Goal: Information Seeking & Learning: Learn about a topic

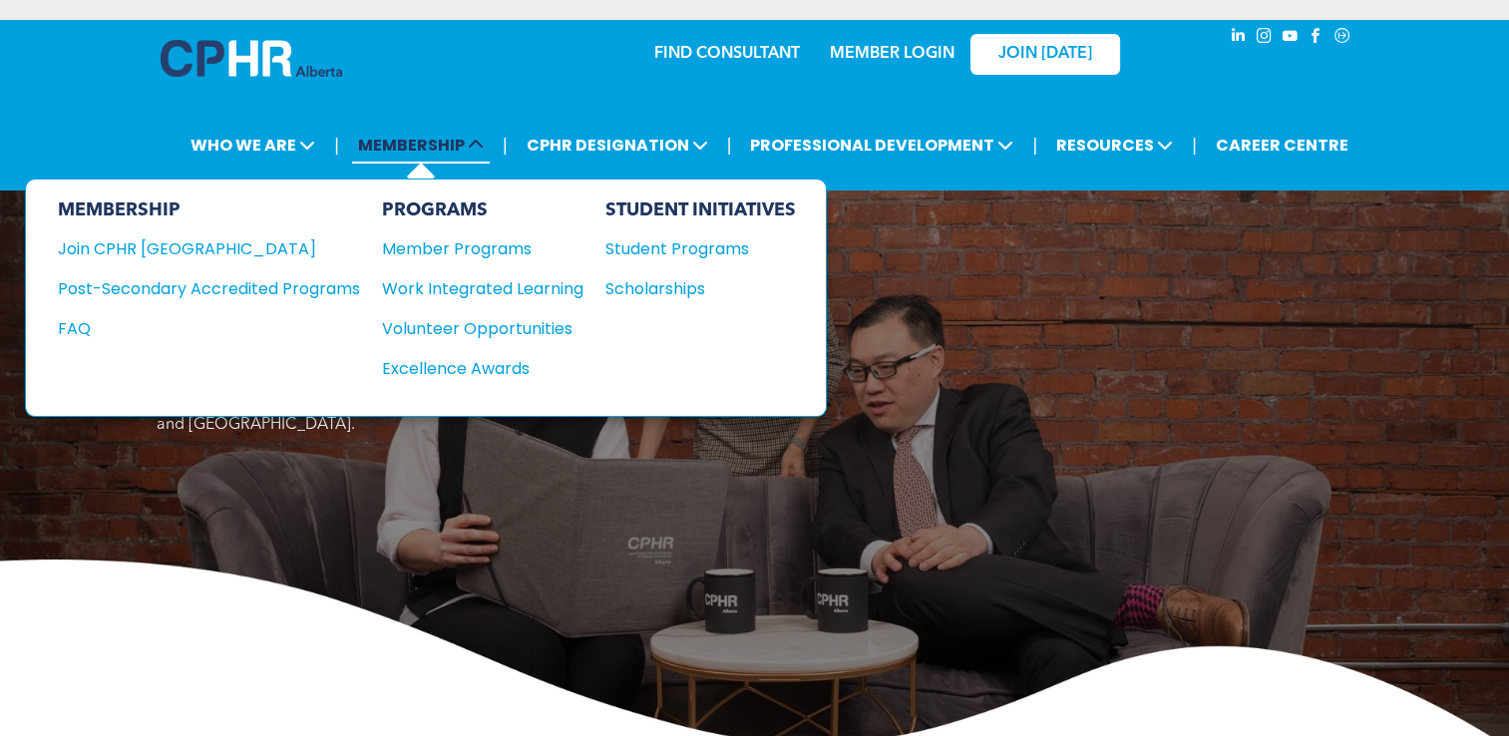
click at [407, 142] on span "MEMBERSHIP" at bounding box center [421, 145] width 138 height 37
click at [112, 241] on div "Join CPHR [GEOGRAPHIC_DATA]" at bounding box center [194, 248] width 272 height 25
click at [136, 253] on div "Join CPHR [GEOGRAPHIC_DATA]" at bounding box center [194, 248] width 272 height 25
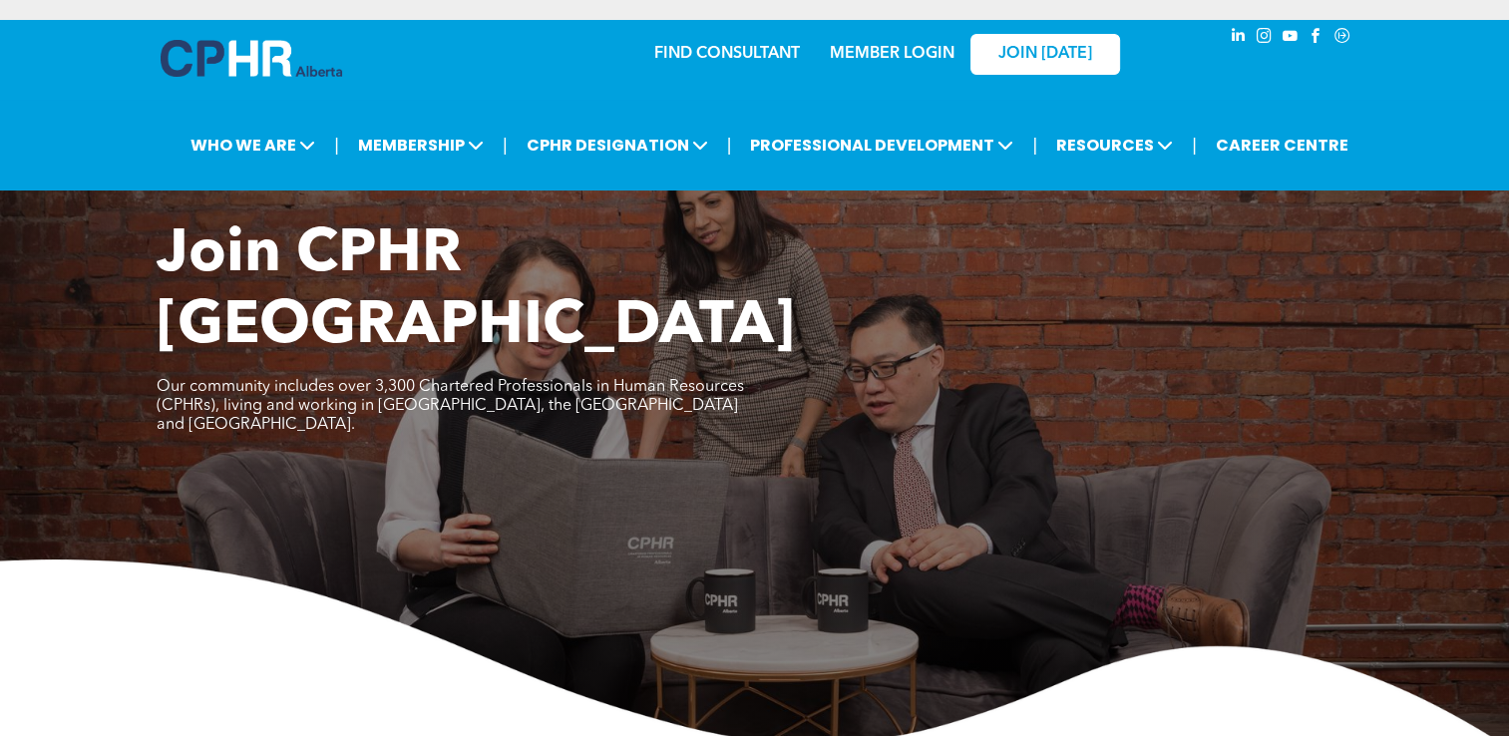
click at [903, 57] on link "MEMBER LOGIN" at bounding box center [892, 54] width 125 height 16
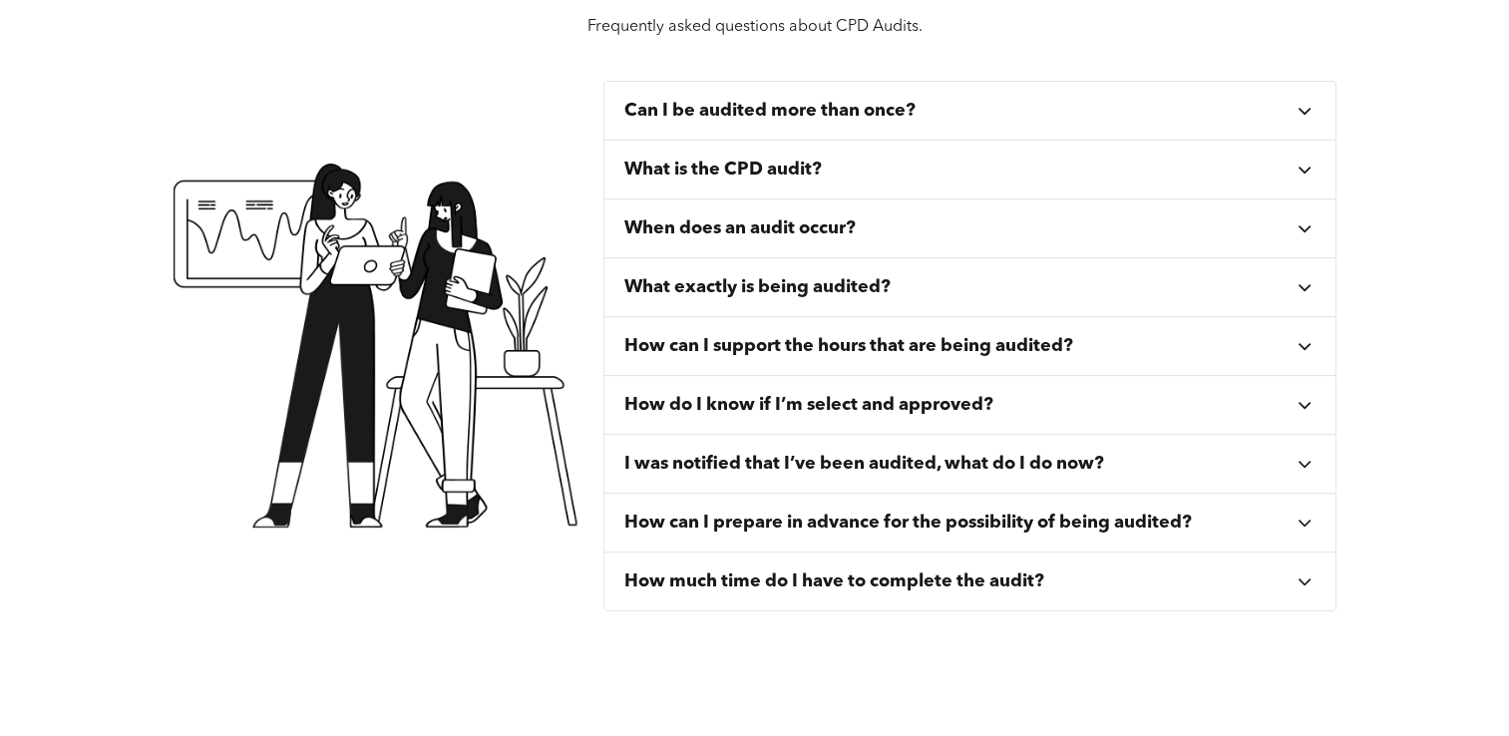
scroll to position [798, 0]
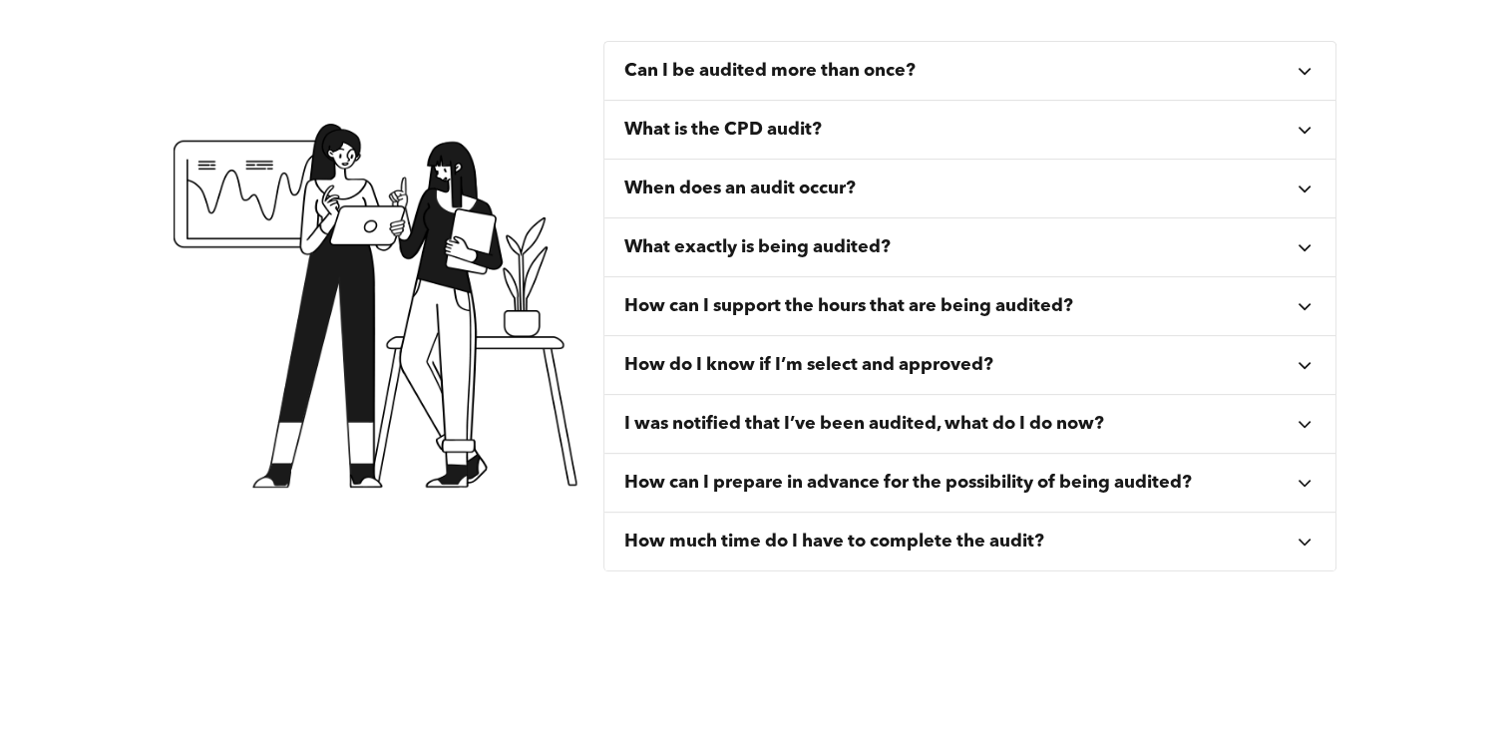
click at [1319, 363] on div "How do I know if I’m select and approved?" at bounding box center [970, 365] width 732 height 59
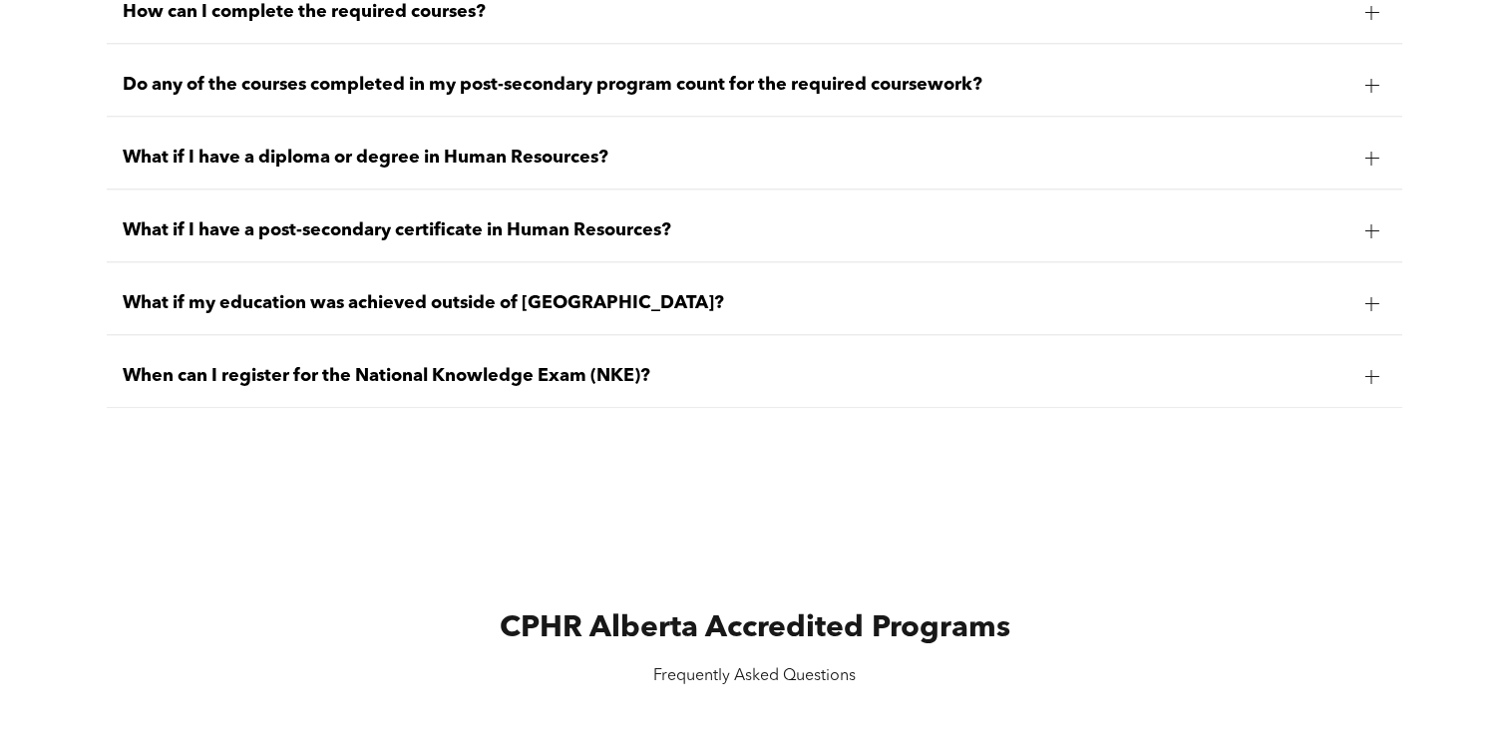
scroll to position [2194, 0]
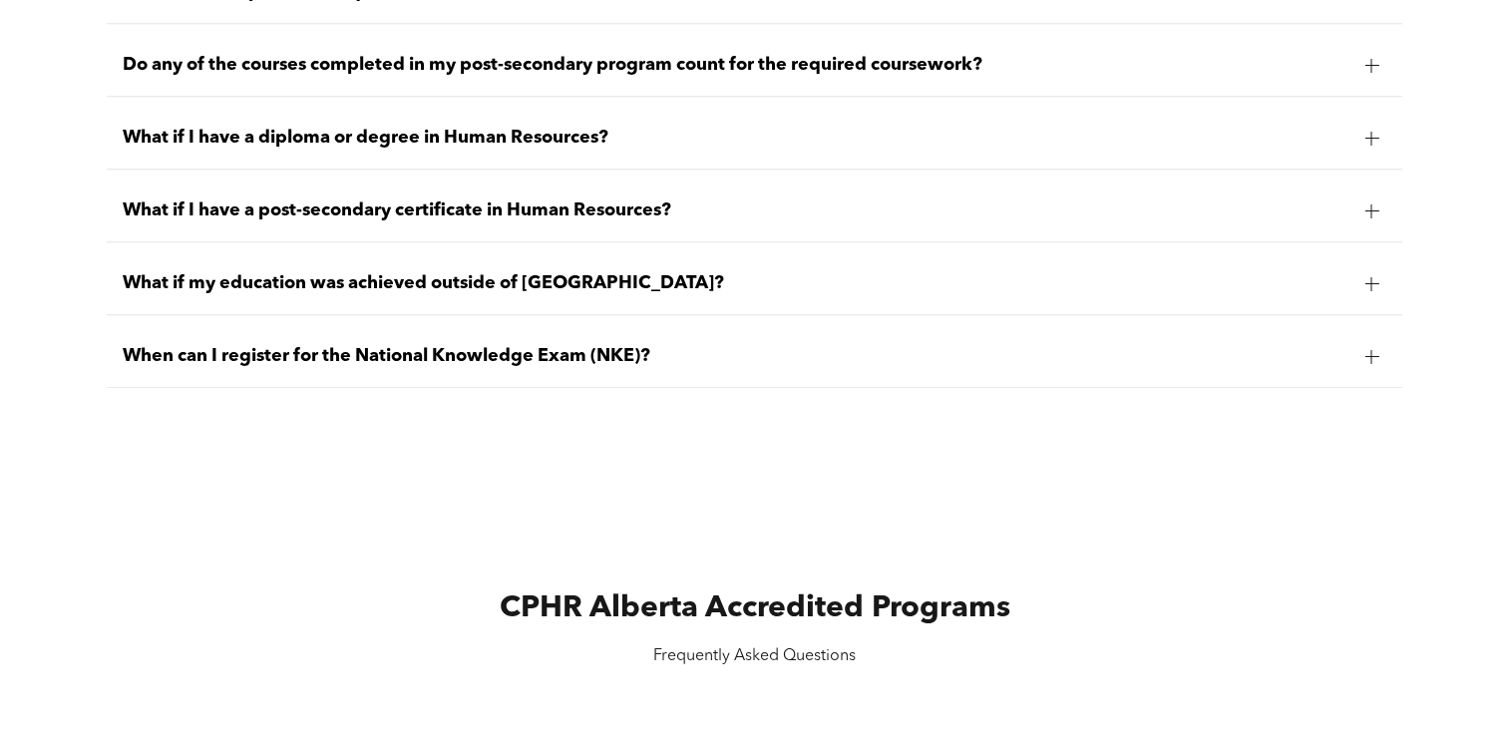
click at [1367, 217] on div at bounding box center [1371, 210] width 14 height 14
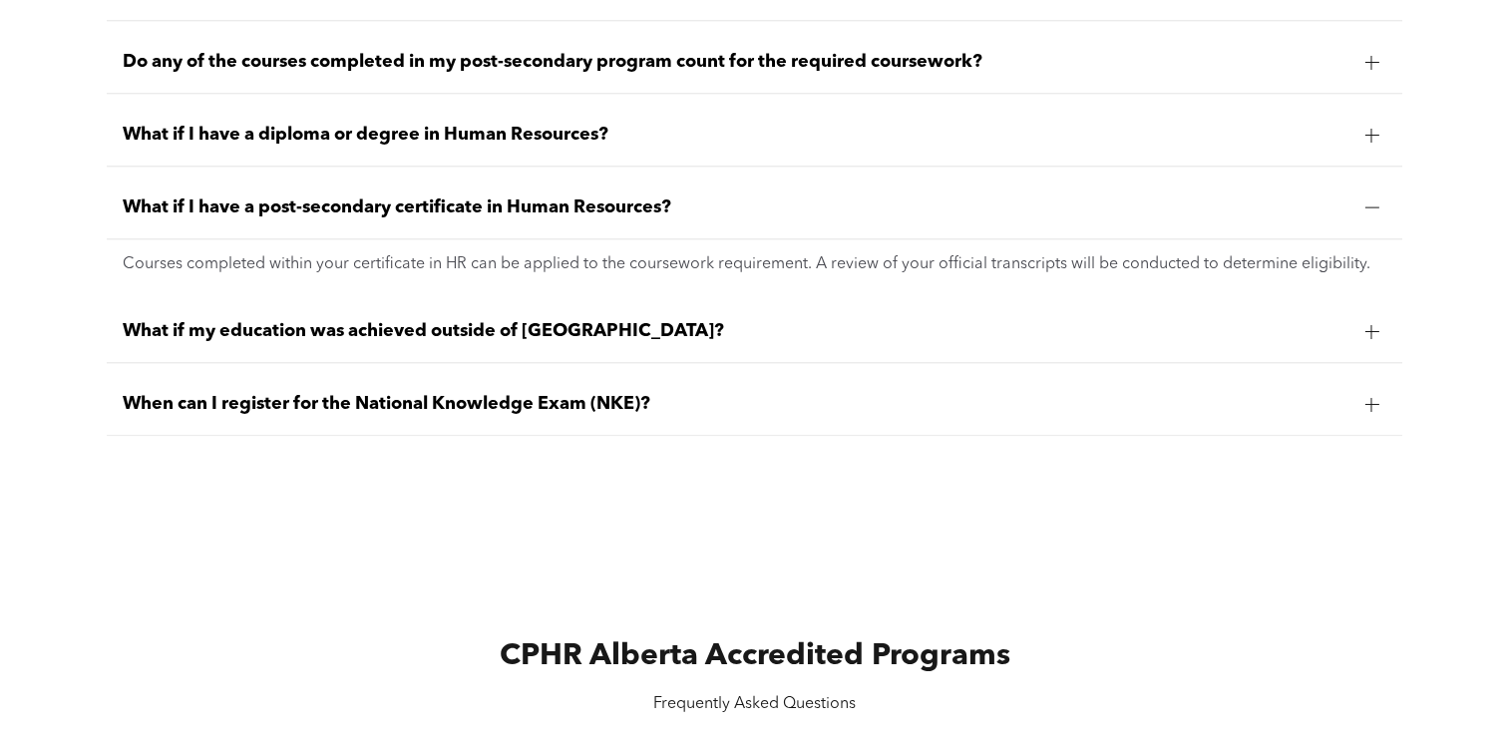
scroll to position [2104, 0]
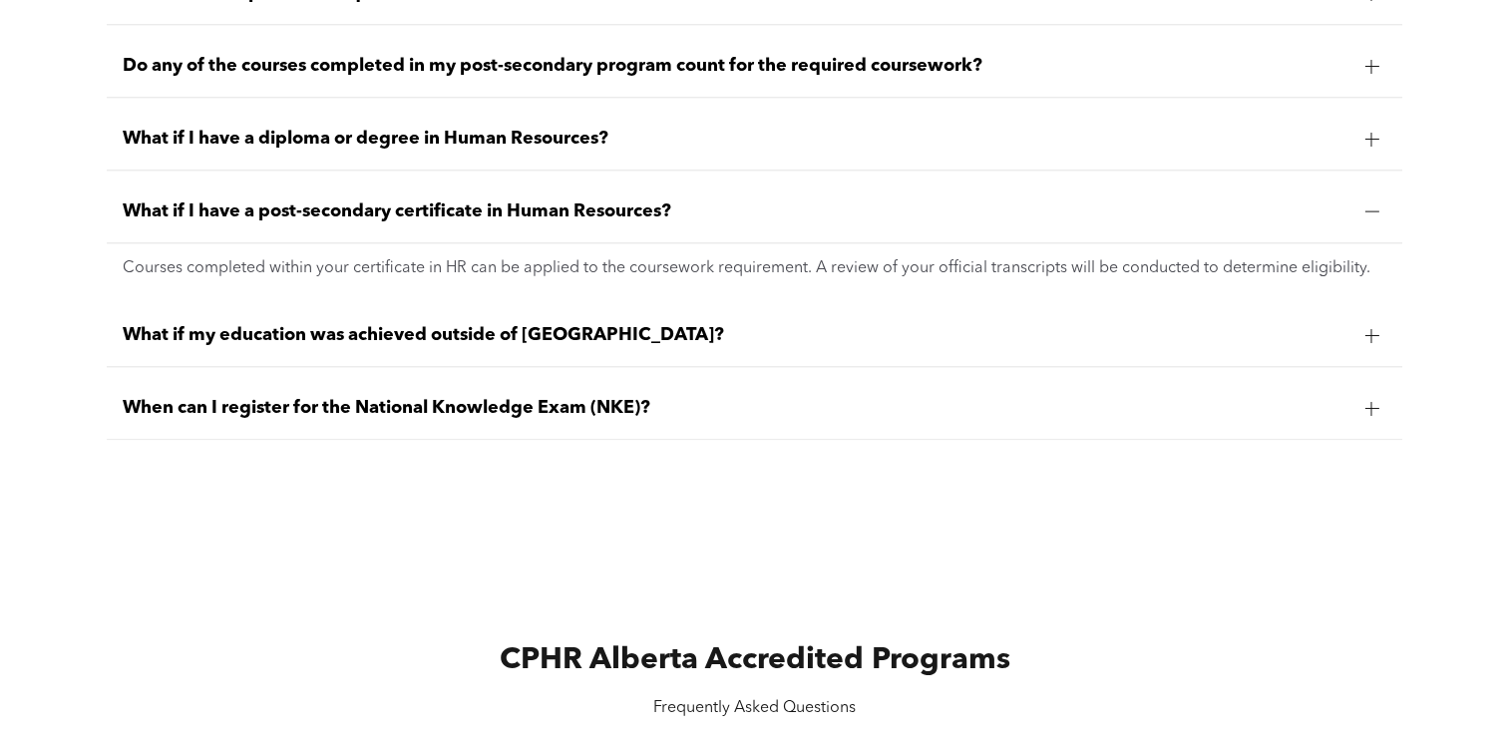
click at [569, 440] on div "When can I register for the National Knowledge Exam (NKE)?" at bounding box center [754, 408] width 1295 height 63
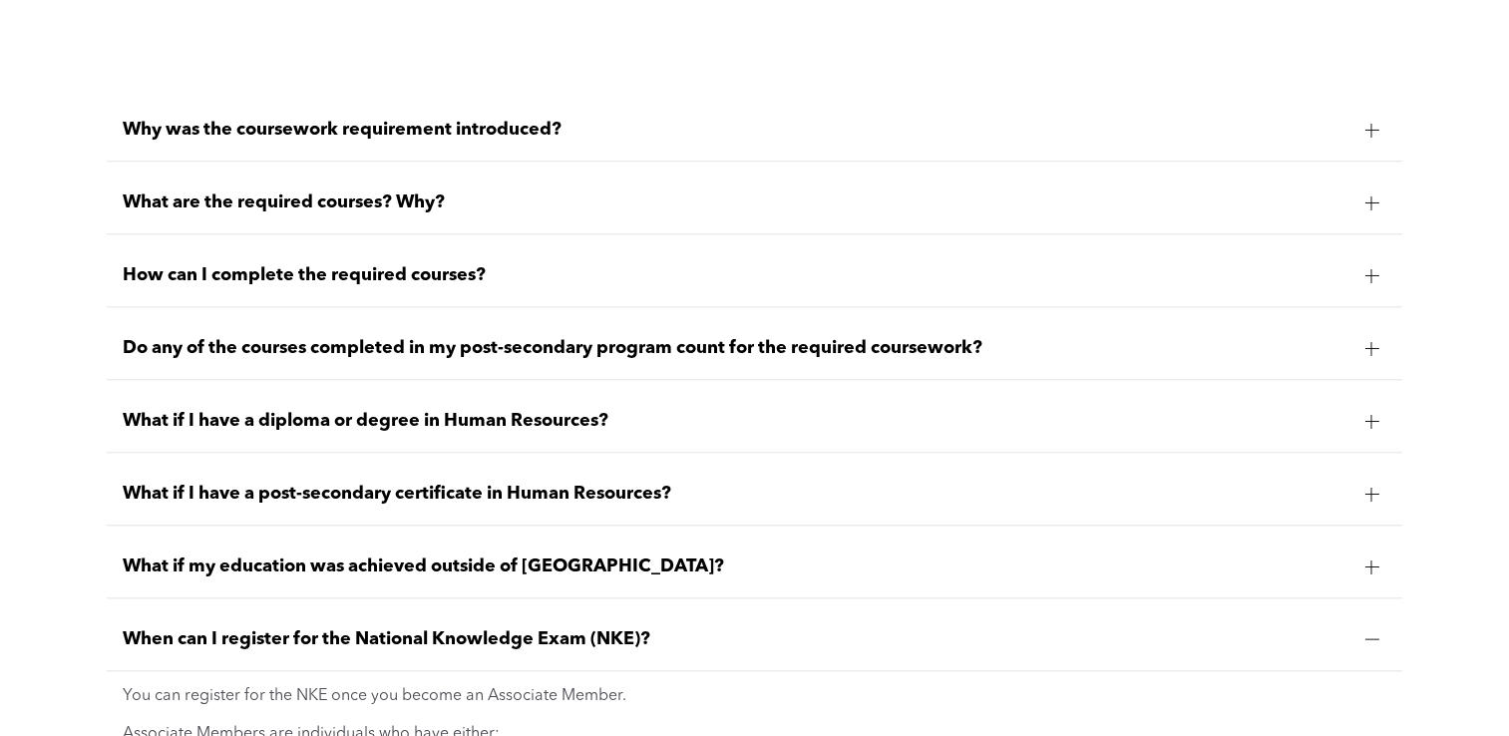
scroll to position [1805, 0]
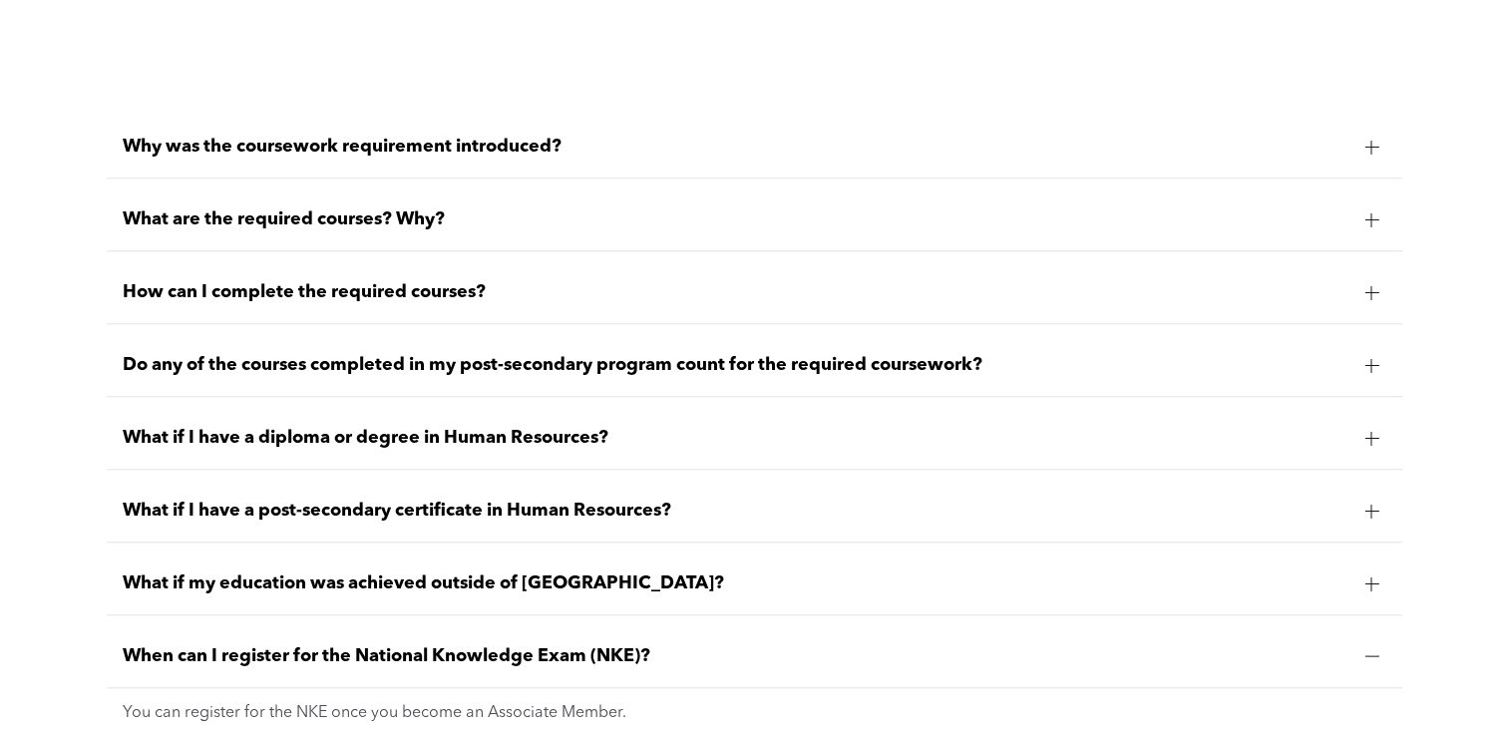
click at [459, 449] on span "What if I have a diploma or degree in Human Resources?" at bounding box center [735, 438] width 1225 height 22
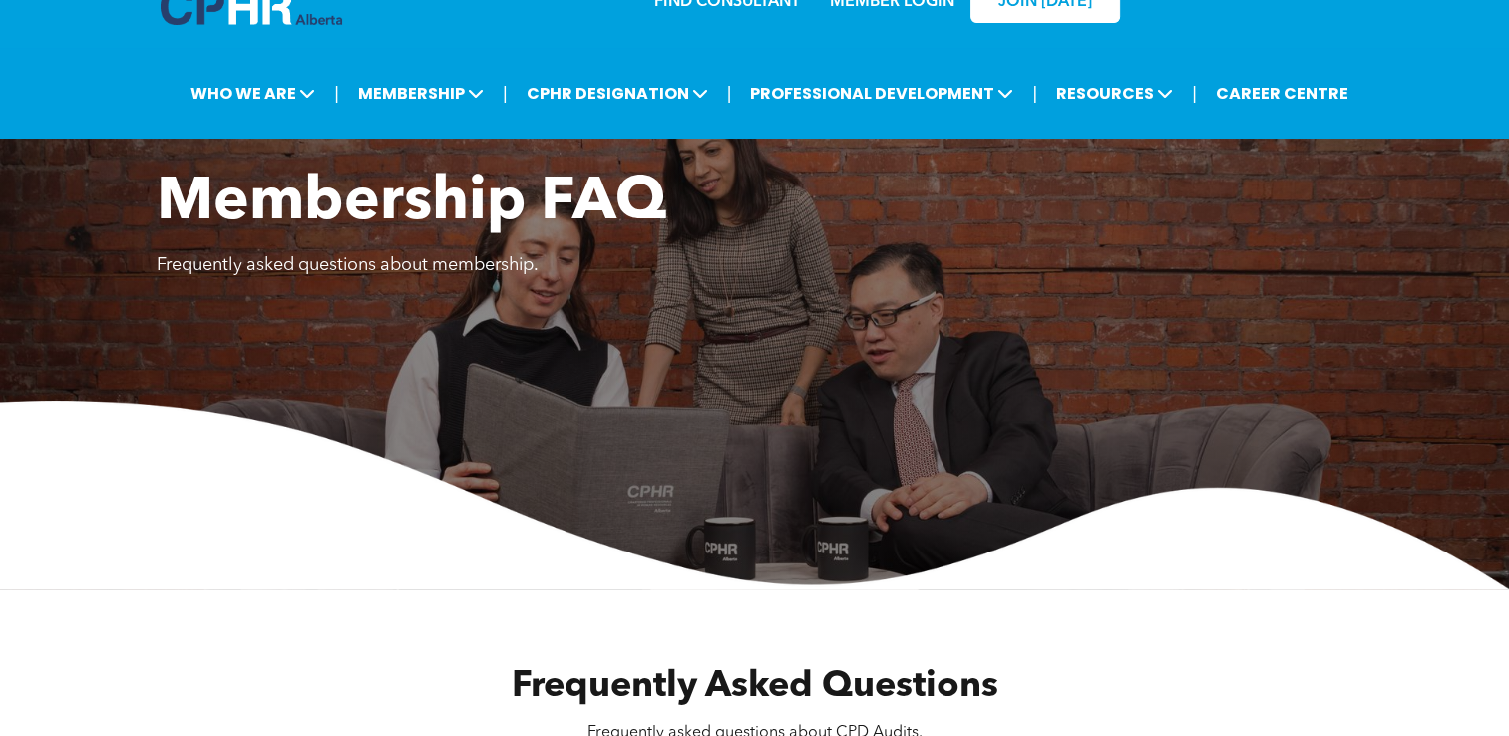
scroll to position [0, 0]
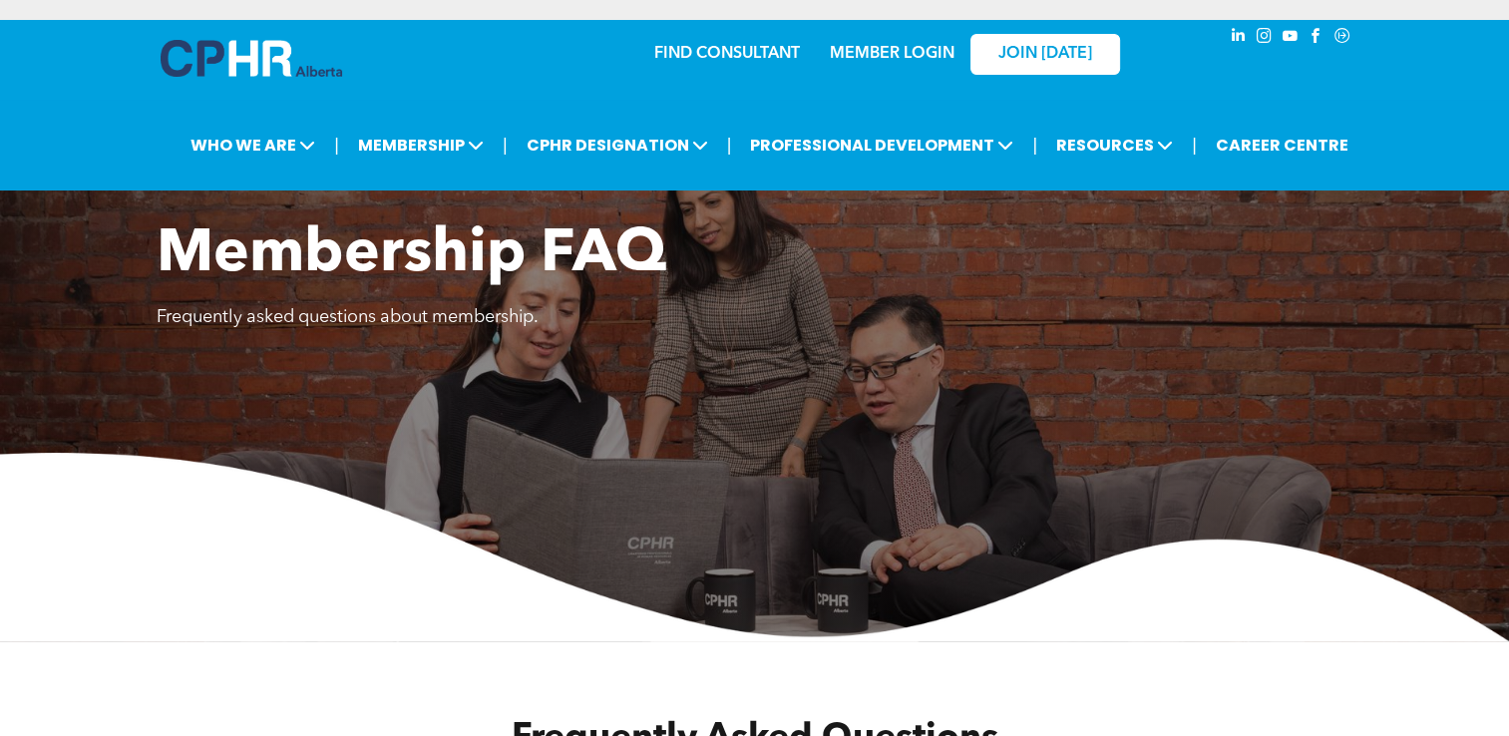
click at [924, 47] on link "MEMBER LOGIN" at bounding box center [892, 54] width 125 height 16
click at [905, 46] on link "MEMBER LOGIN" at bounding box center [892, 54] width 125 height 16
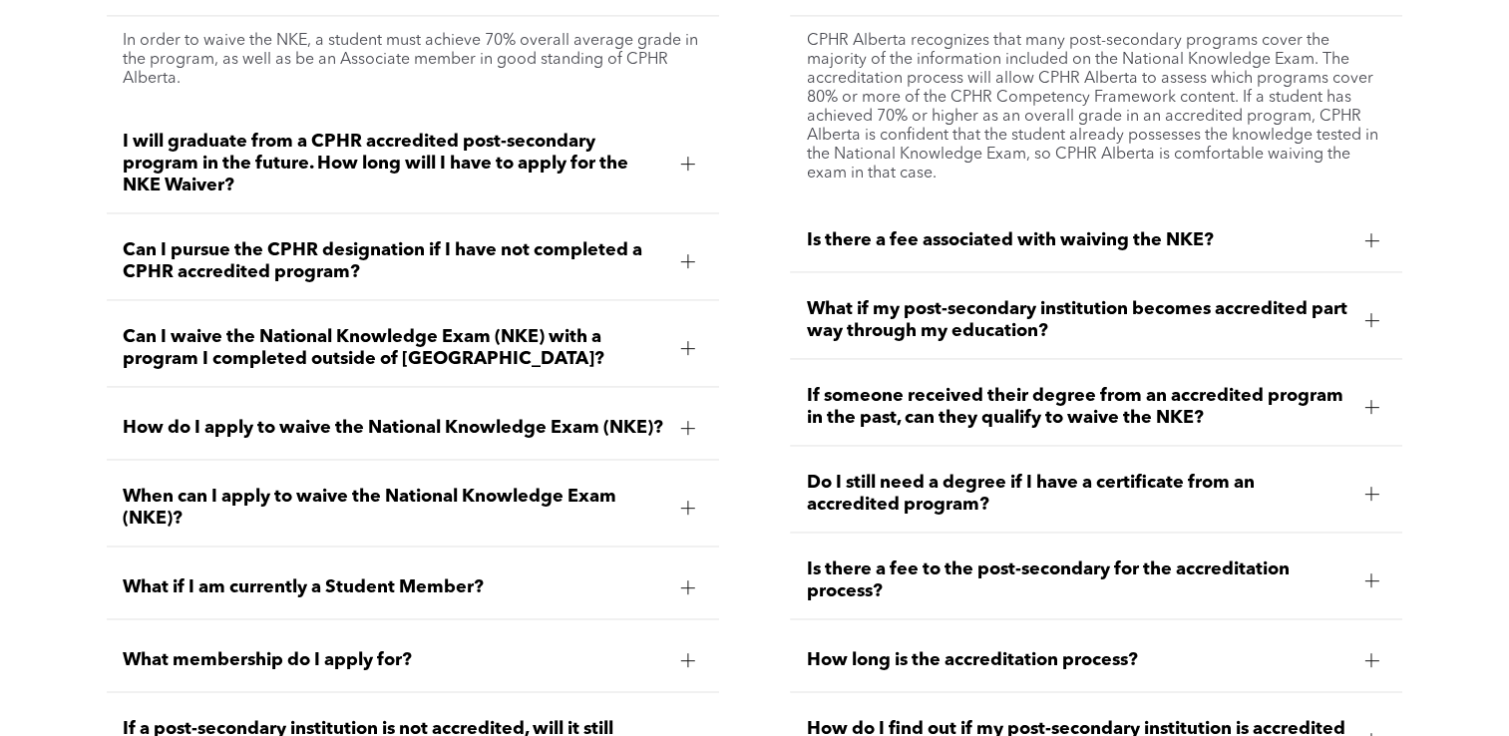
scroll to position [3091, 0]
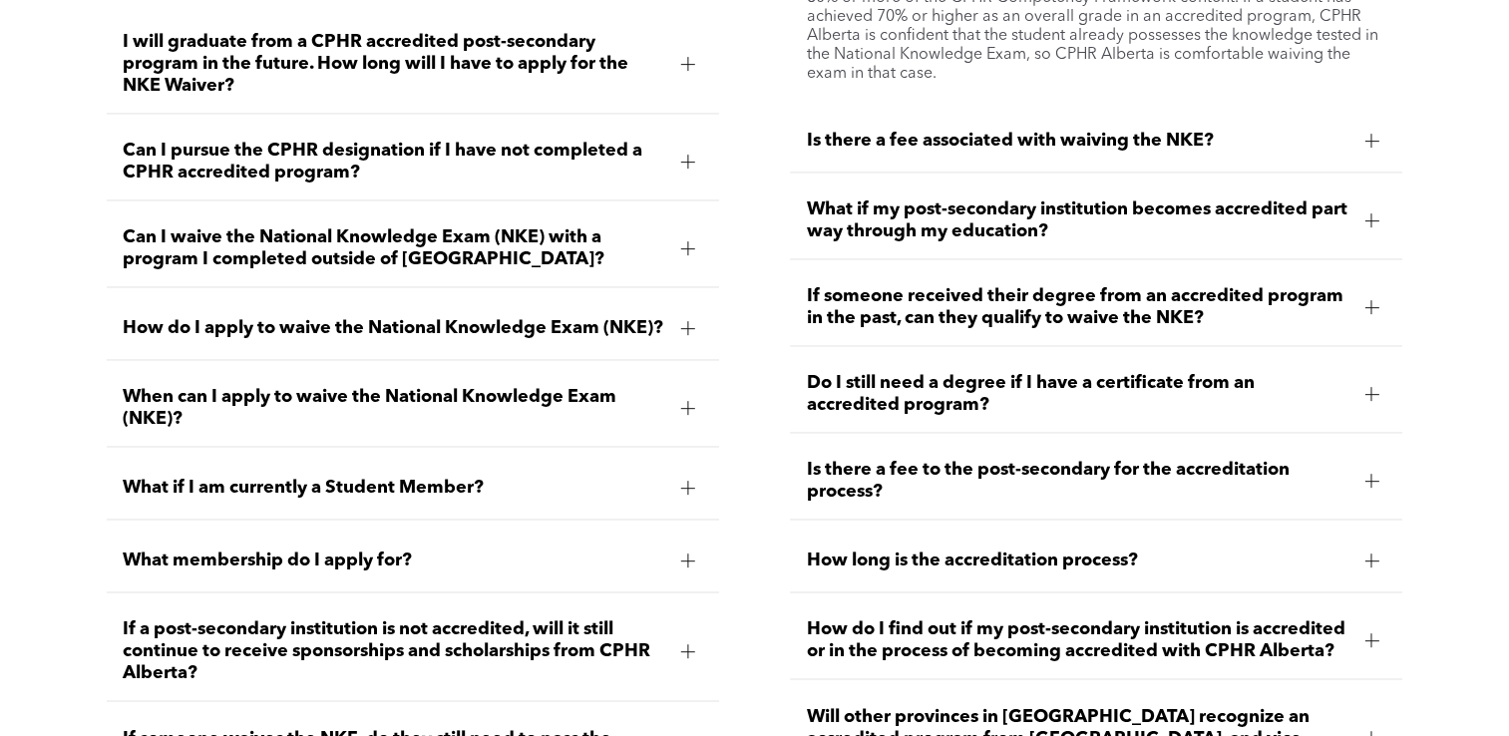
click at [681, 560] on div at bounding box center [688, 559] width 14 height 1
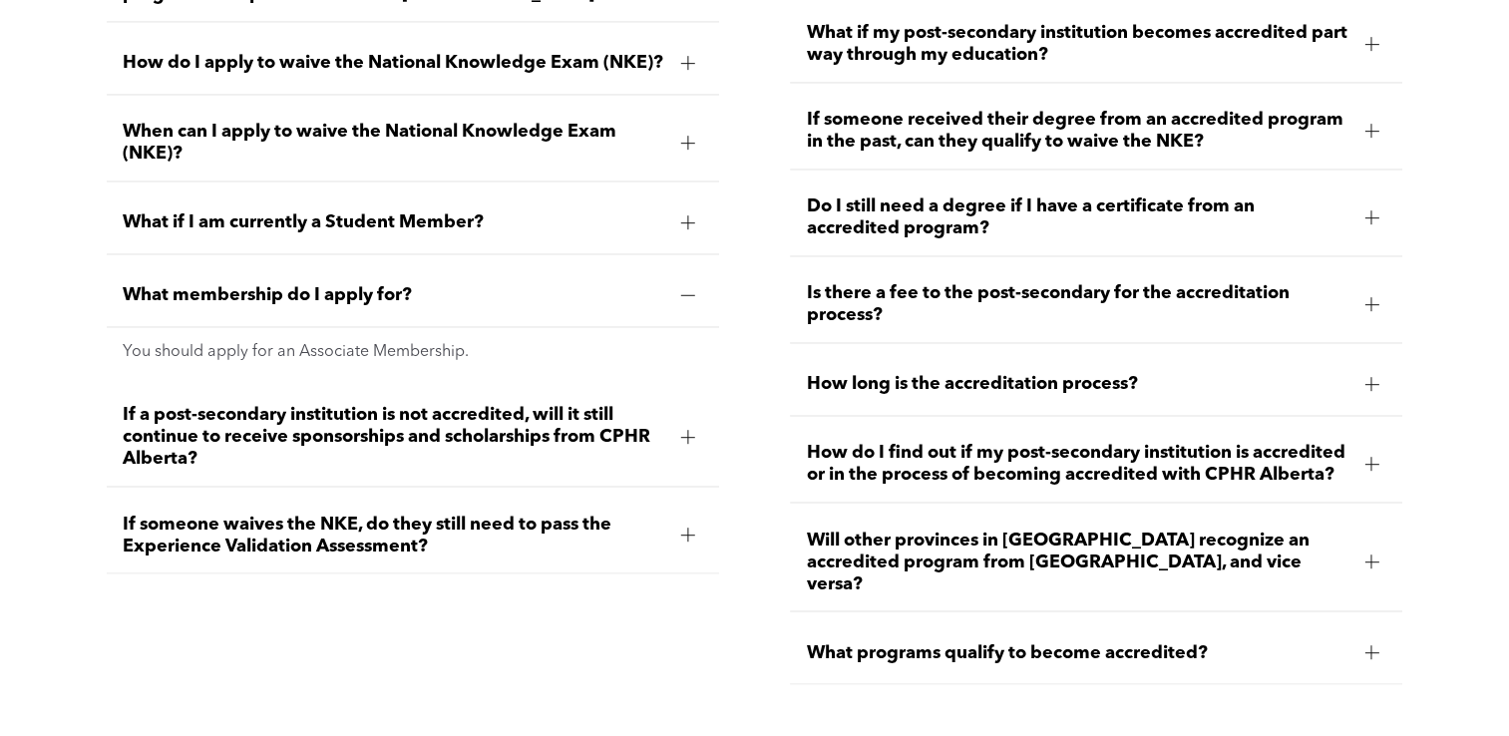
scroll to position [3290, 0]
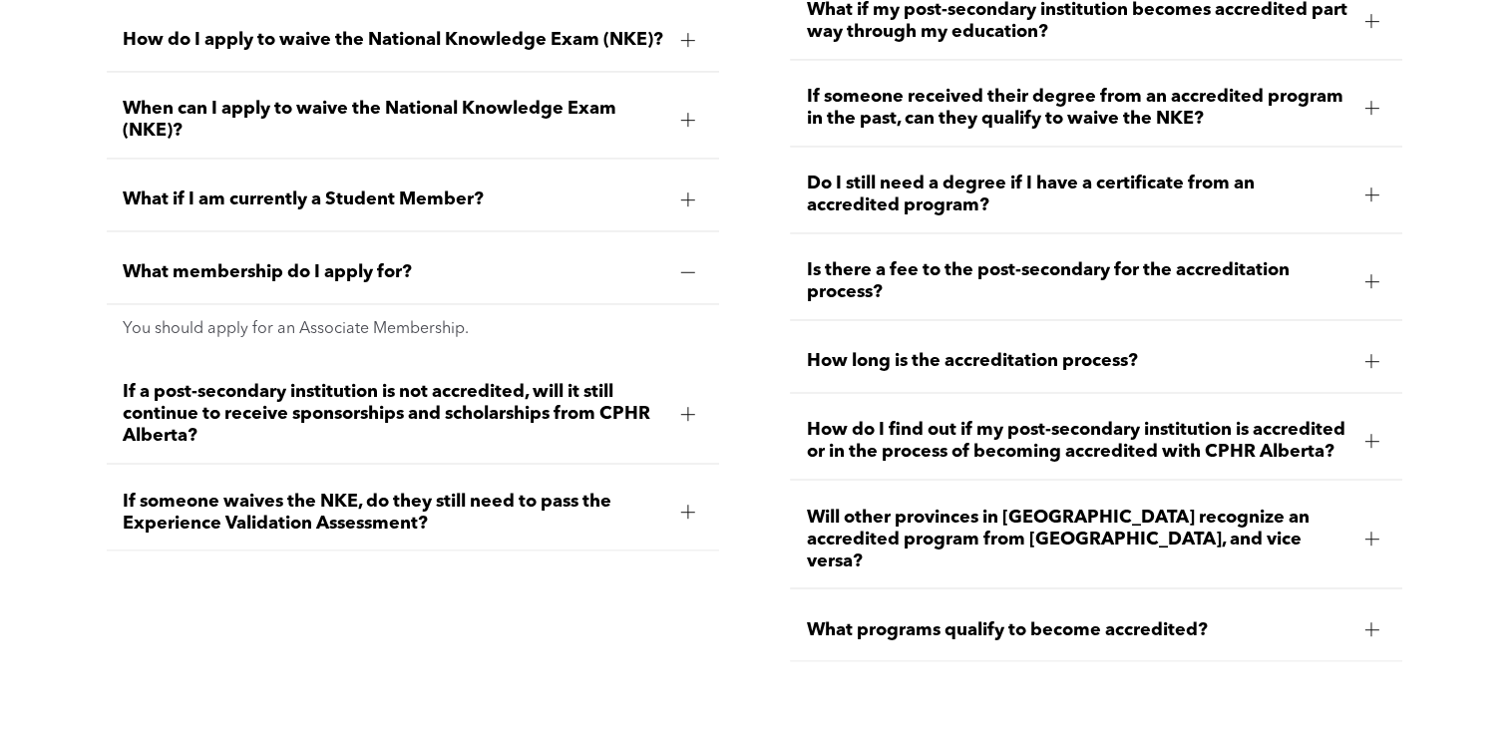
click at [699, 429] on div at bounding box center [688, 414] width 30 height 30
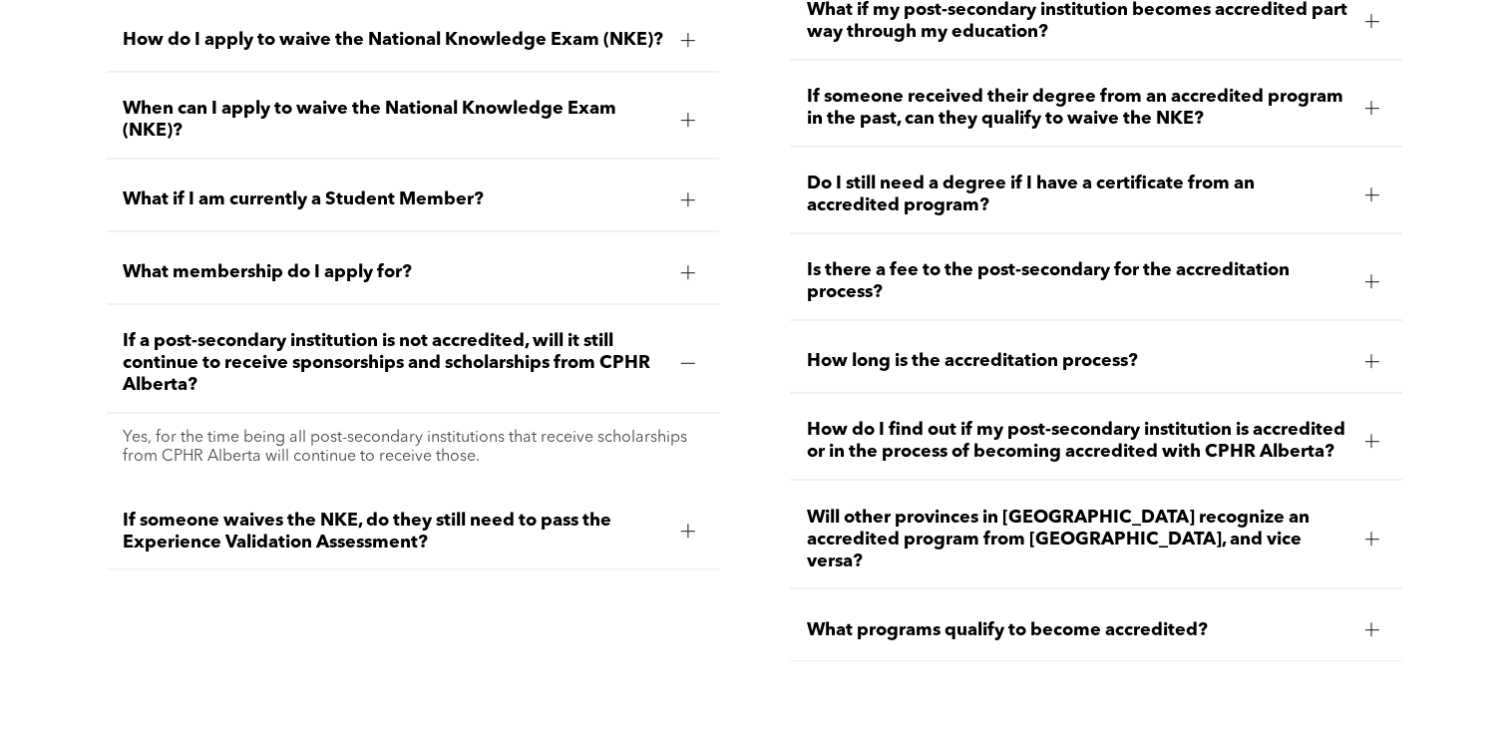
click at [554, 552] on span "If someone waives the NKE, do they still need to pass the Experience Validation…" at bounding box center [394, 530] width 542 height 44
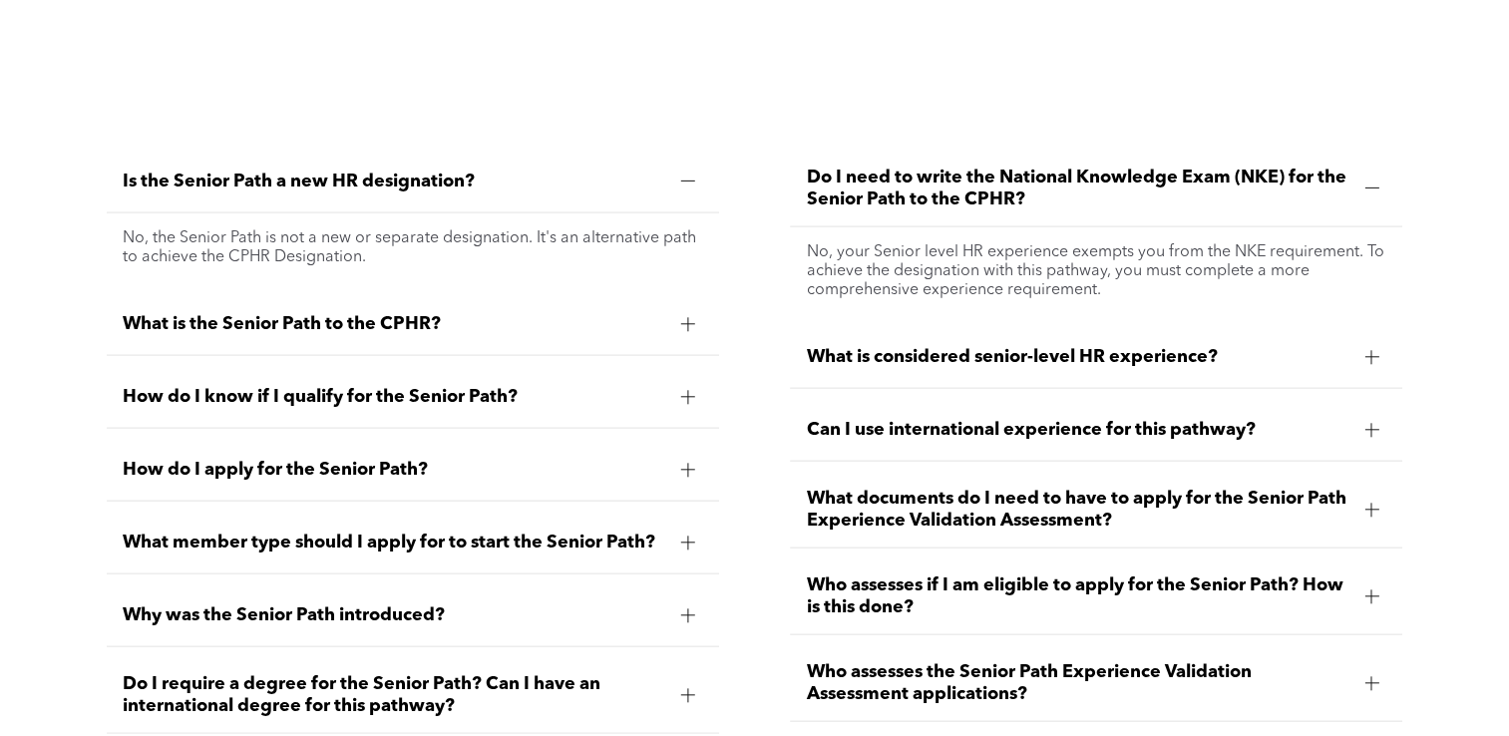
scroll to position [4188, 0]
click at [650, 330] on span "What is the Senior Path to the CPHR?" at bounding box center [394, 323] width 542 height 22
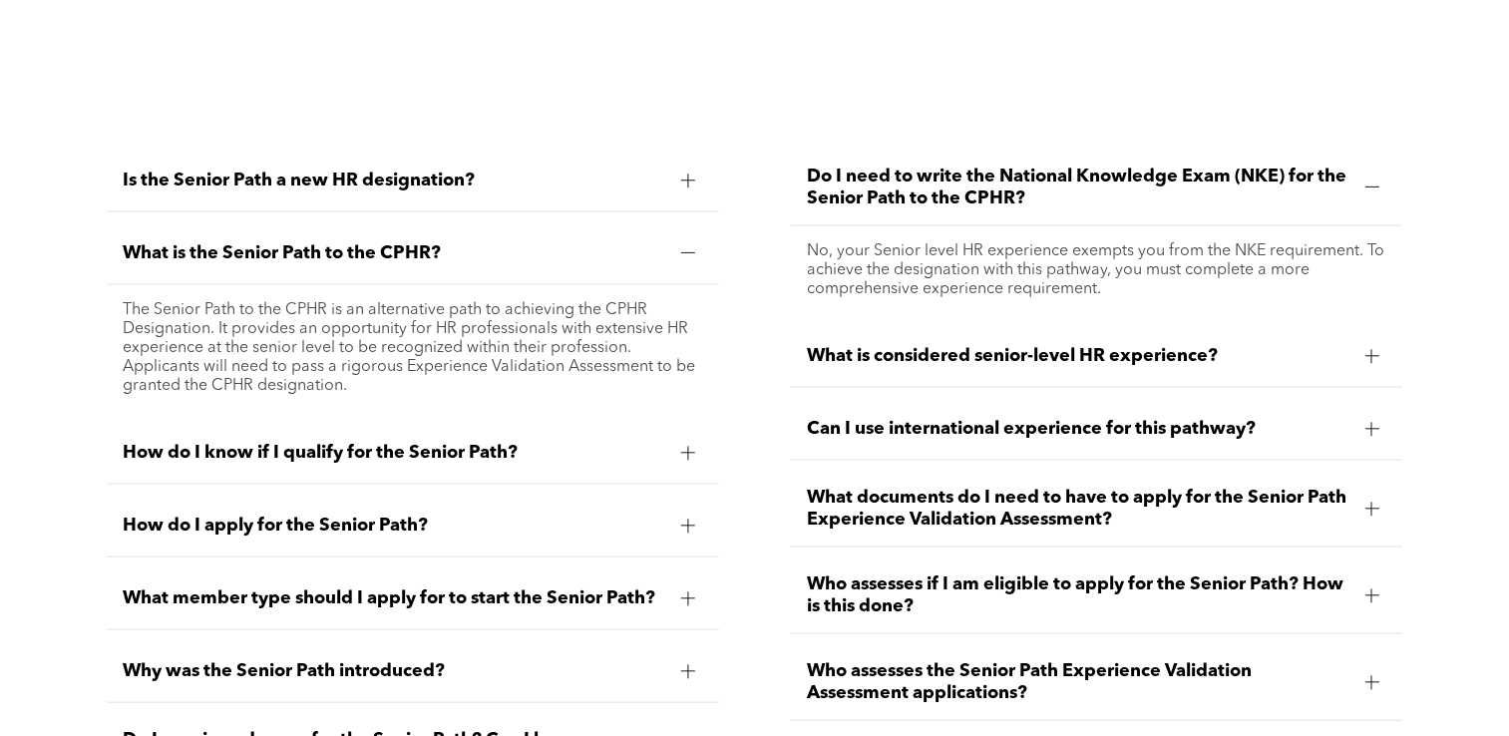
click at [604, 464] on span "How do I know if I qualify for the Senior Path?" at bounding box center [394, 453] width 542 height 22
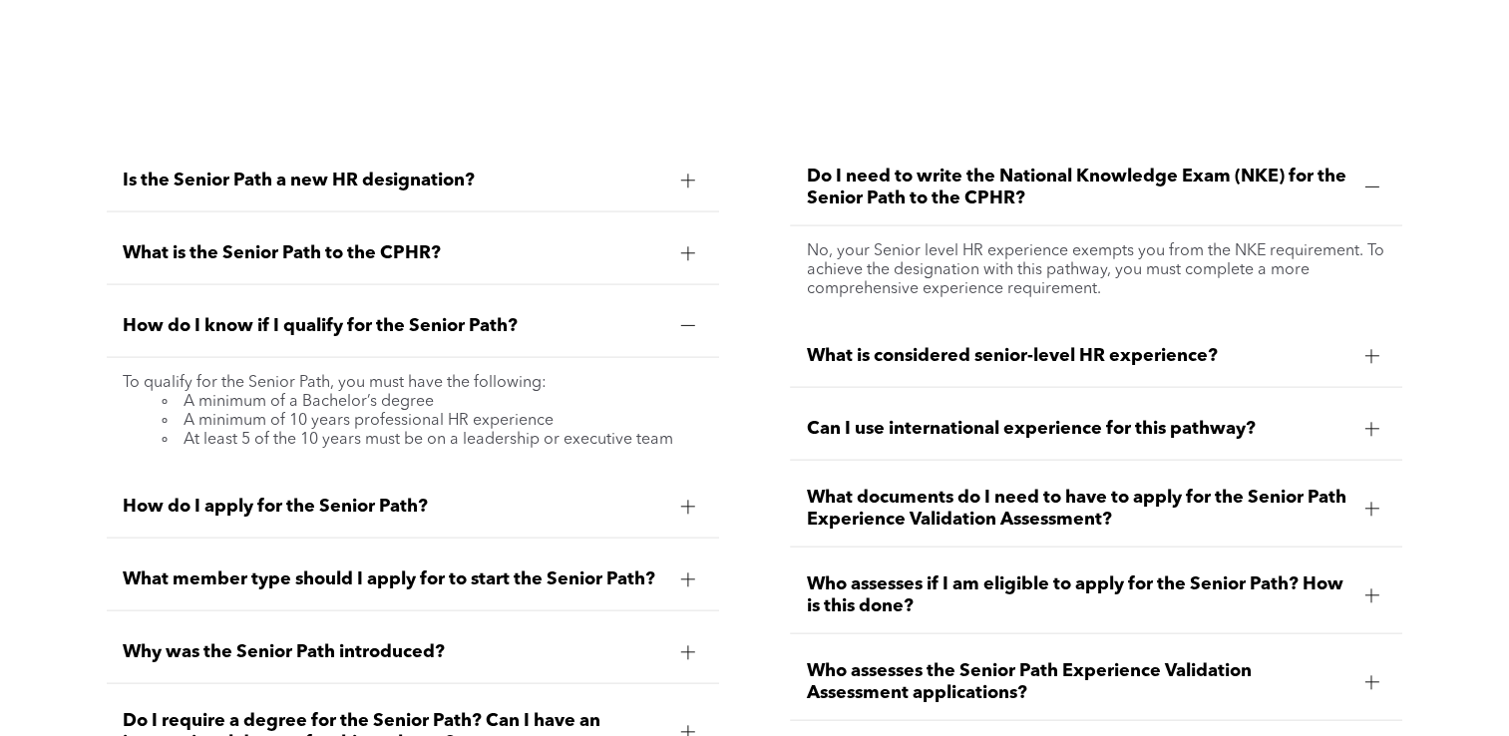
click at [540, 506] on span "How do I apply for the Senior Path?" at bounding box center [394, 507] width 542 height 22
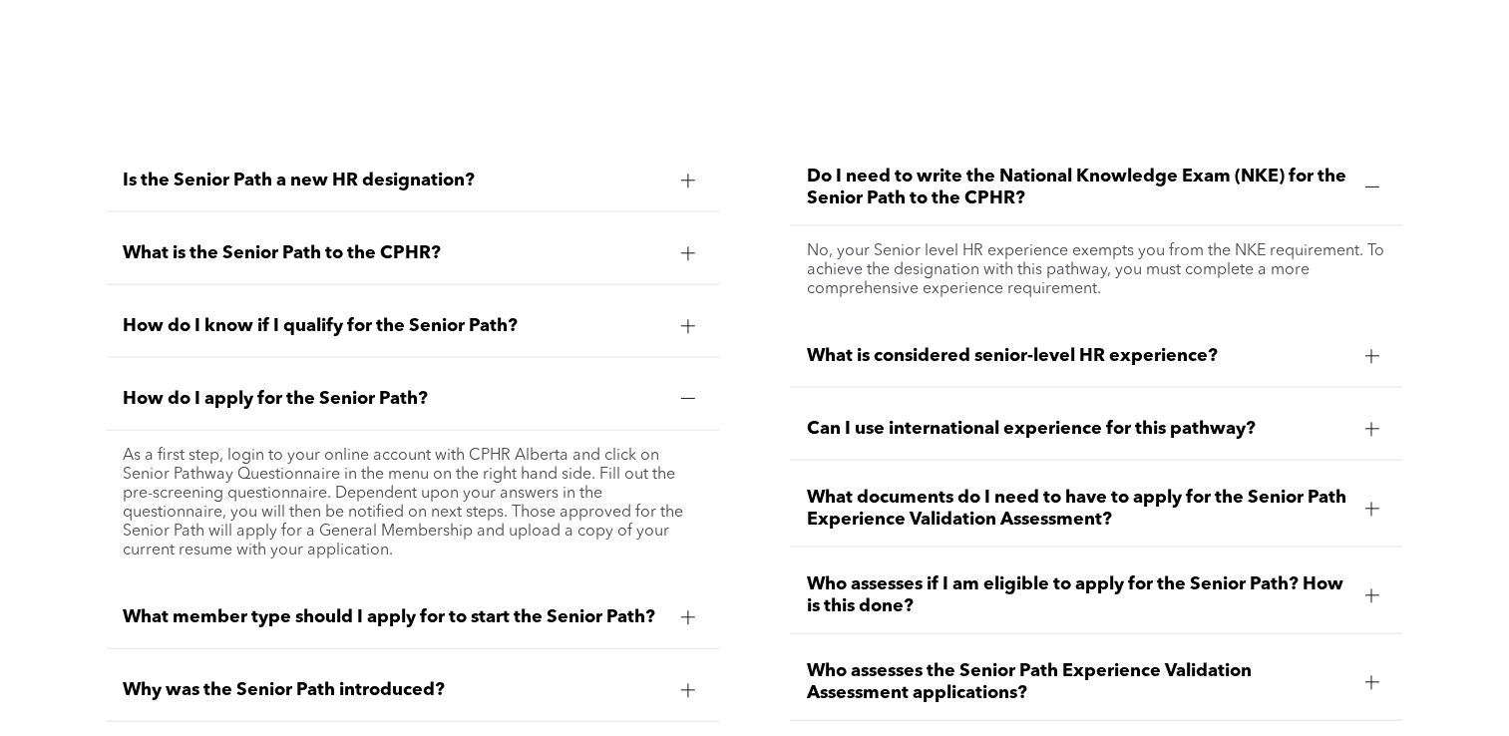
click at [548, 348] on div "How do I know if I qualify for the Senior Path?" at bounding box center [413, 326] width 612 height 63
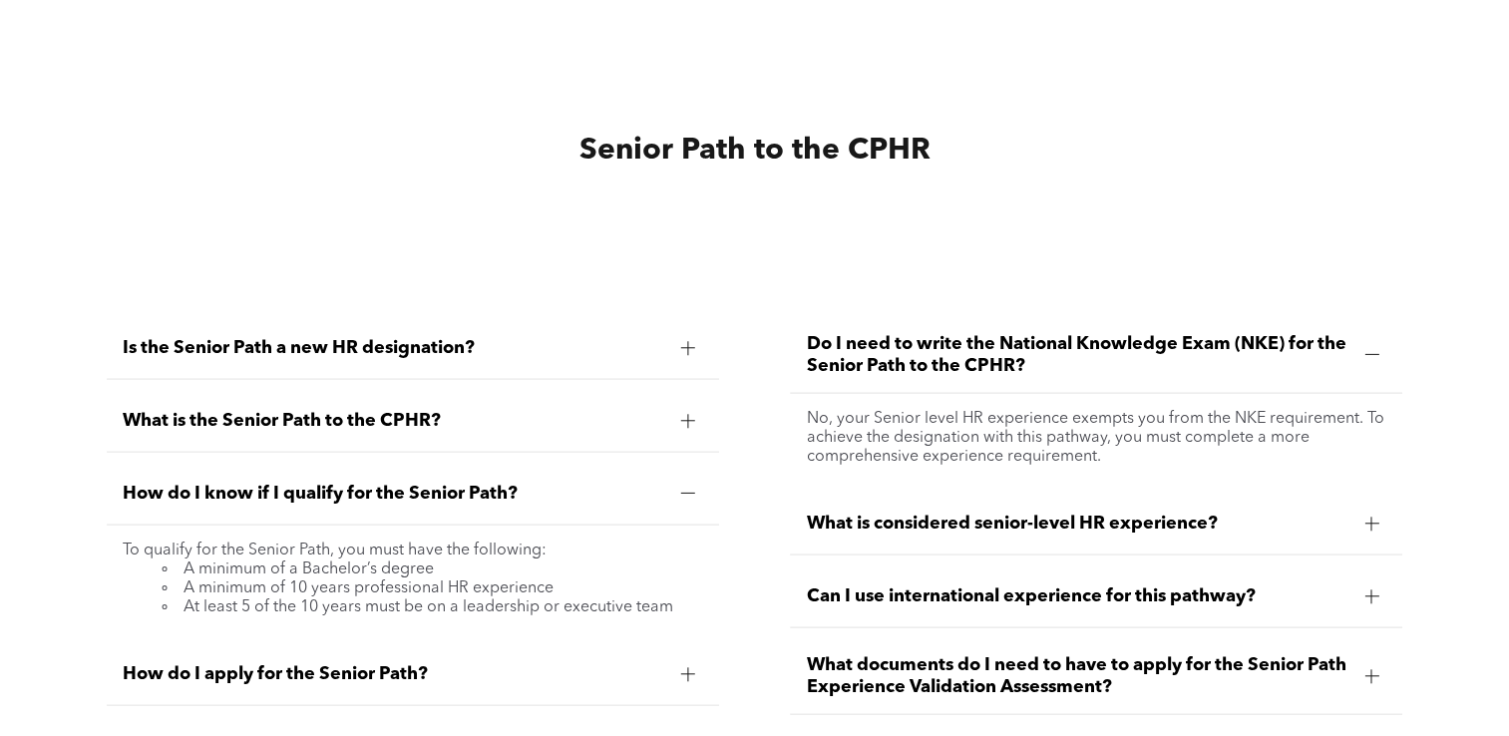
scroll to position [3888, 0]
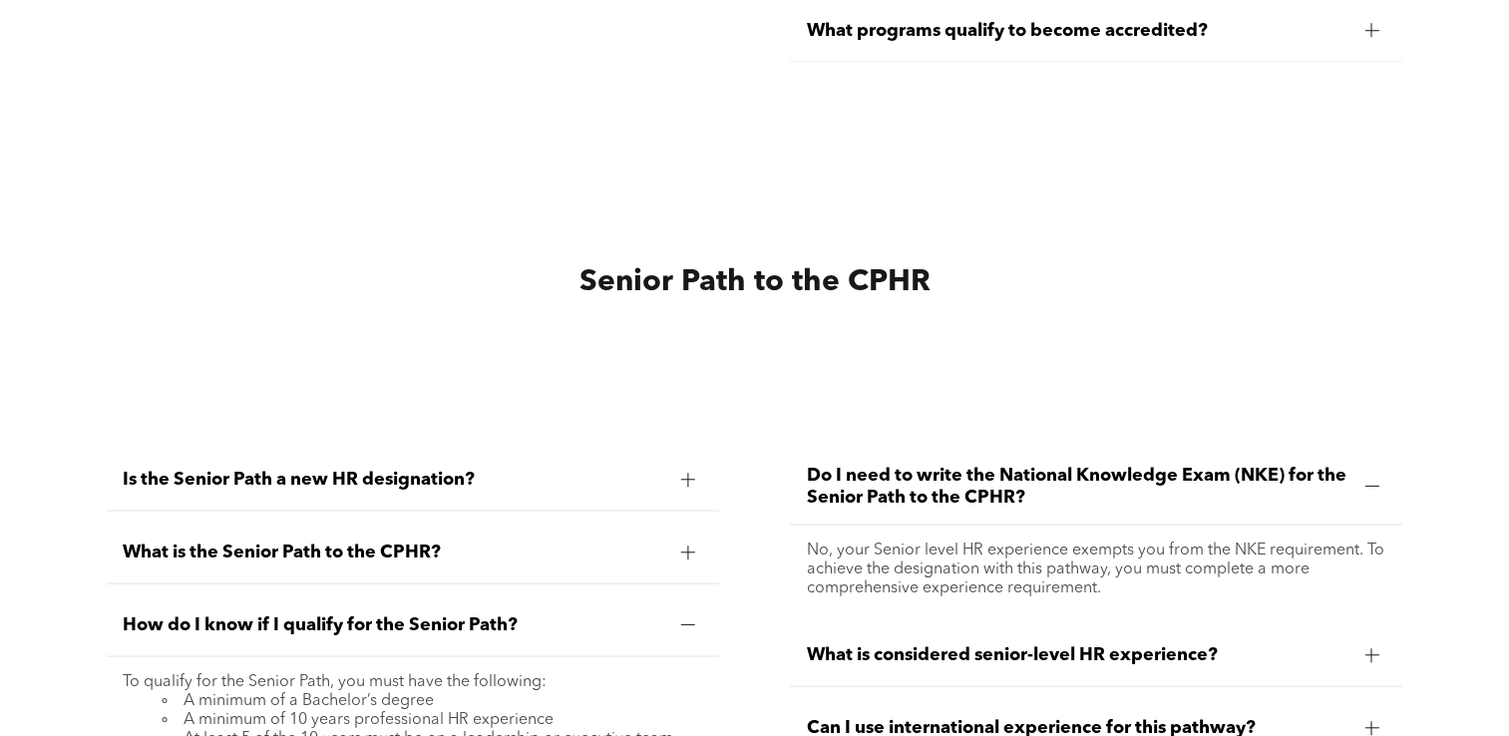
click at [1201, 657] on span "What is considered senior-level HR experience?" at bounding box center [1077, 655] width 542 height 22
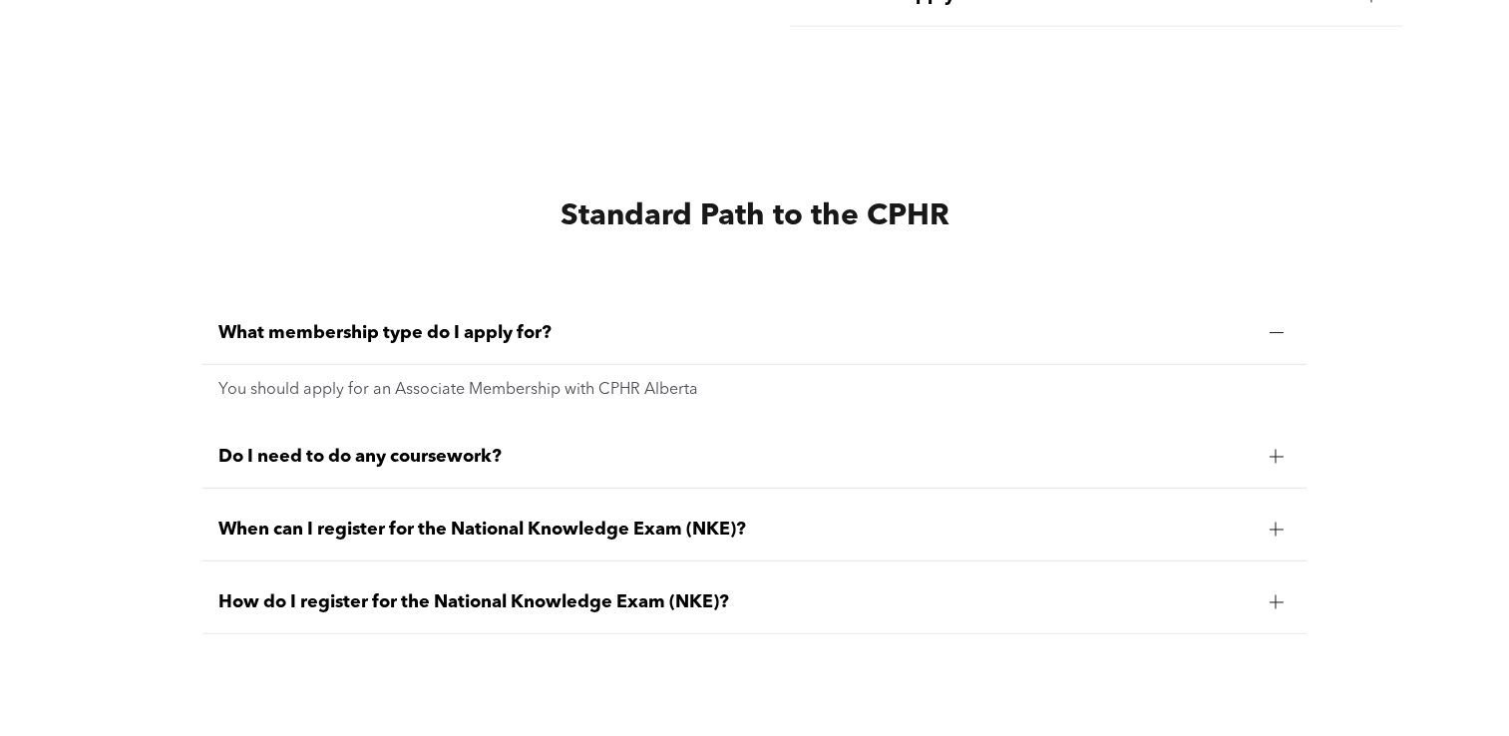
scroll to position [5284, 0]
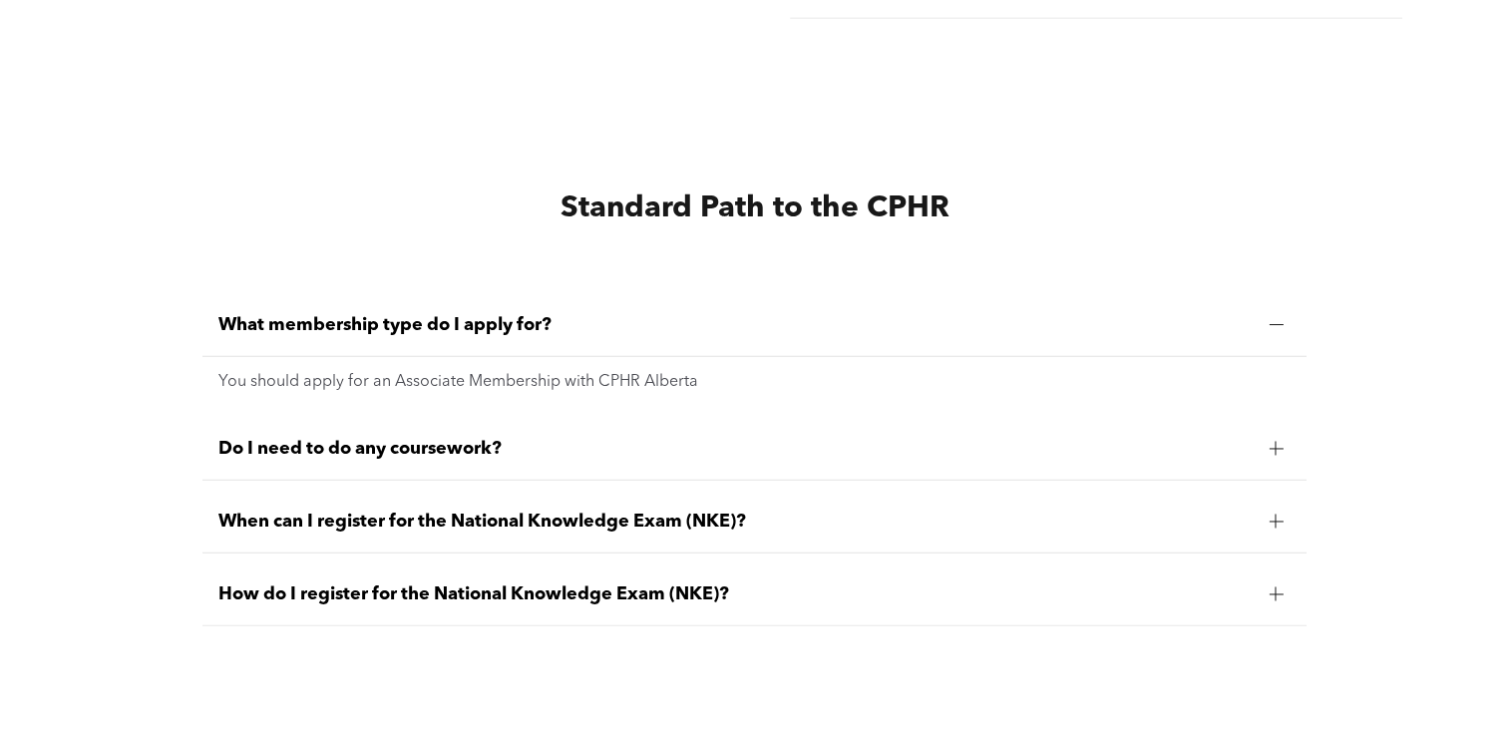
click at [525, 473] on div "Do I need to do any coursework?" at bounding box center [754, 449] width 1105 height 63
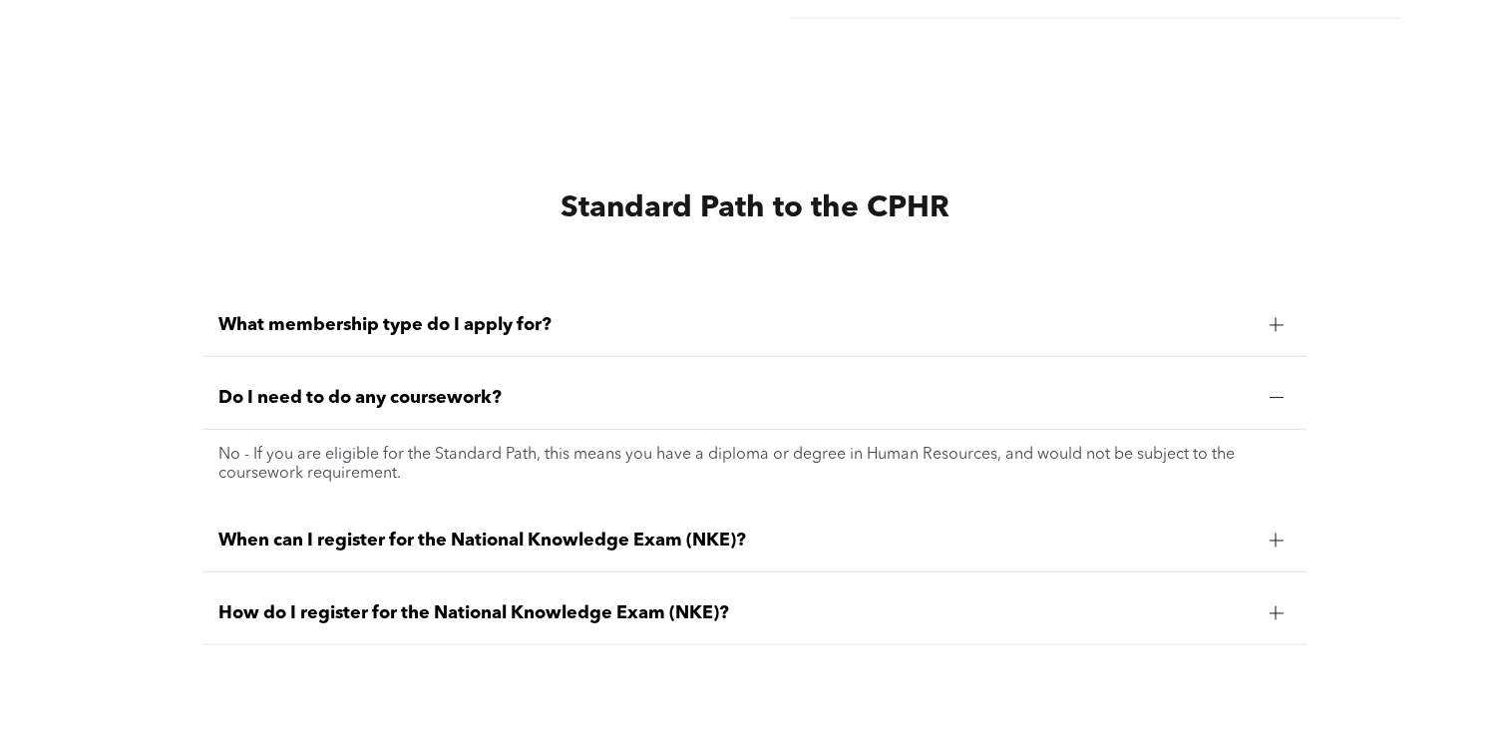
click at [892, 550] on span "When can I register for the National Knowledge Exam (NKE)?" at bounding box center [735, 540] width 1035 height 22
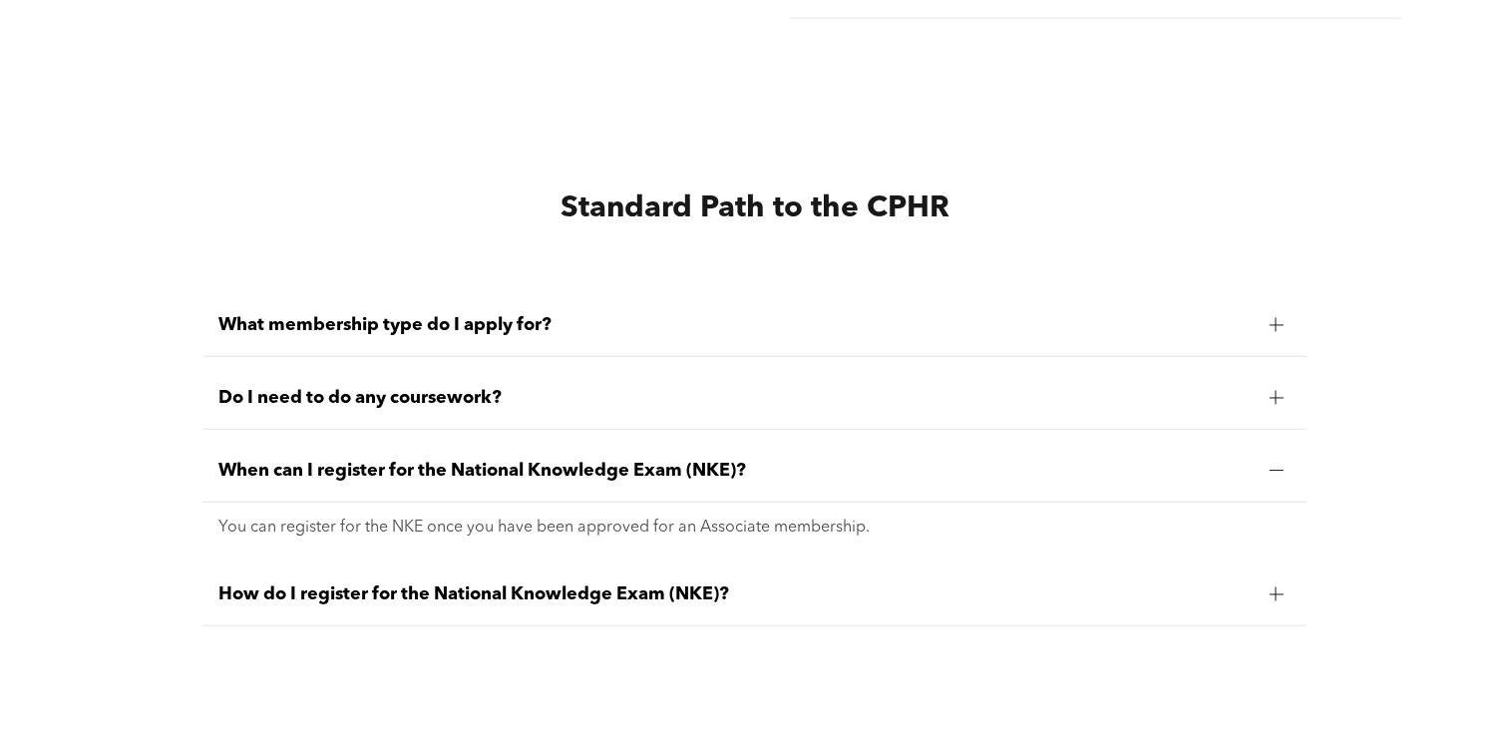
click at [997, 596] on span "How do I register for the National Knowledge Exam (NKE)?" at bounding box center [735, 594] width 1035 height 22
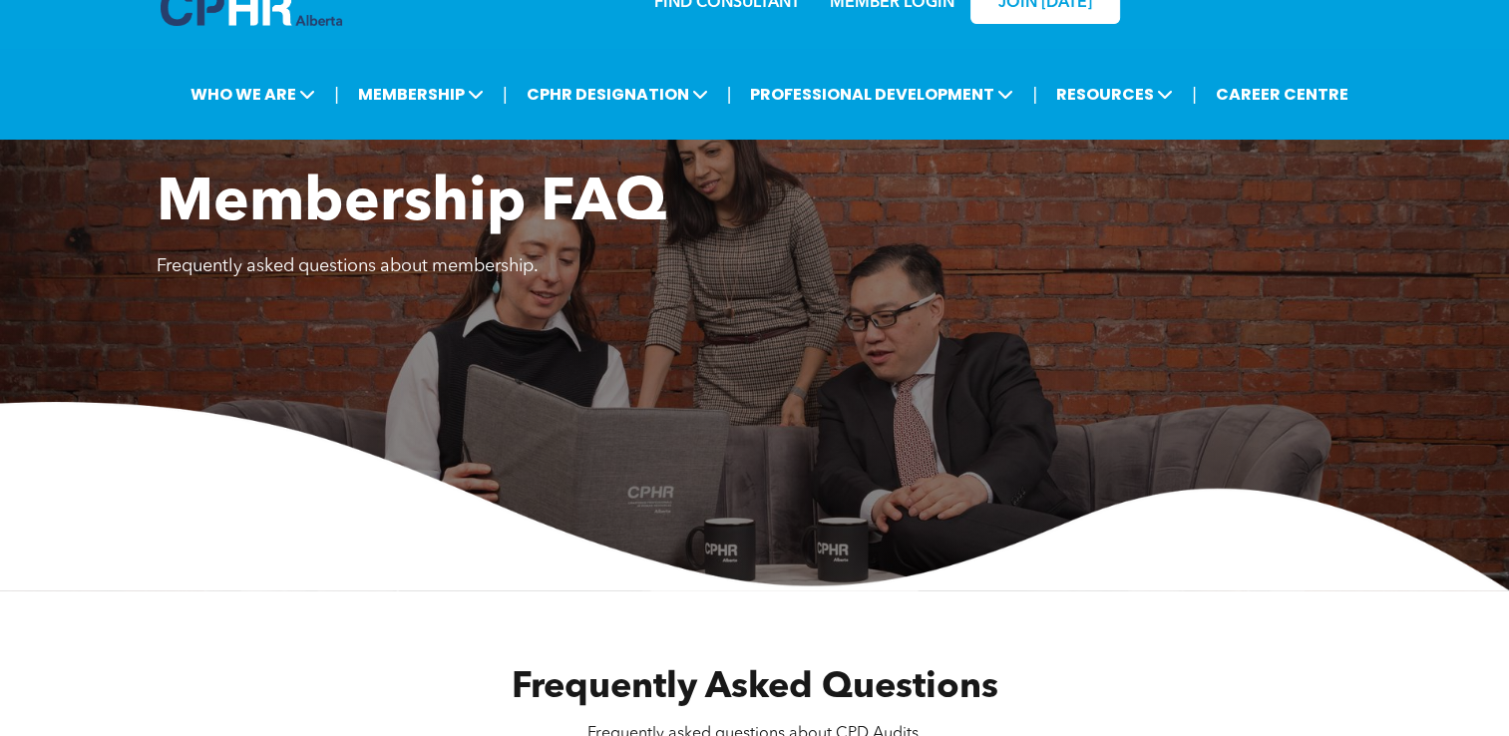
scroll to position [0, 0]
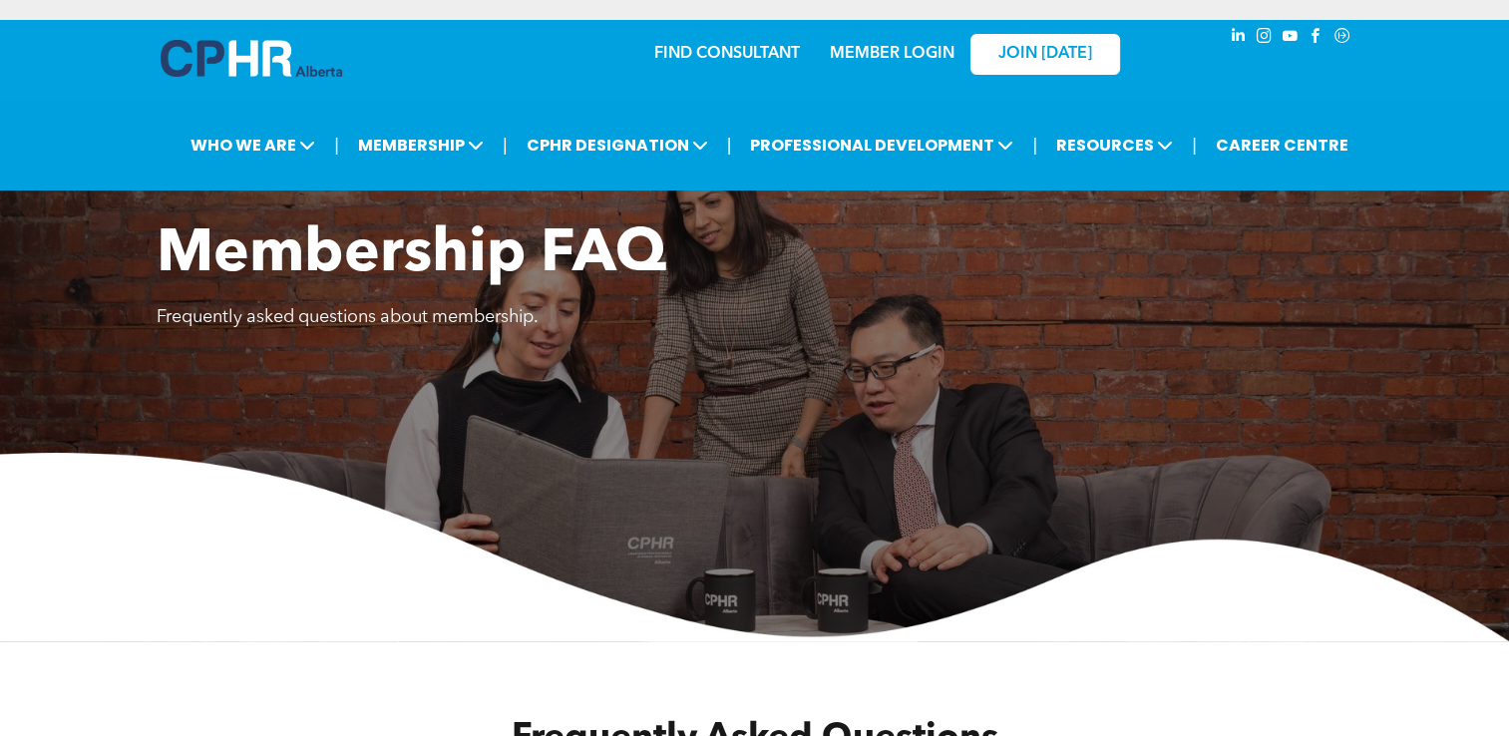
click at [830, 64] on div "MEMBER LOGIN" at bounding box center [892, 48] width 130 height 36
click at [897, 64] on div "MEMBER LOGIN" at bounding box center [892, 48] width 130 height 36
click at [901, 51] on link "MEMBER LOGIN" at bounding box center [892, 54] width 125 height 16
